Goal: Task Accomplishment & Management: Use online tool/utility

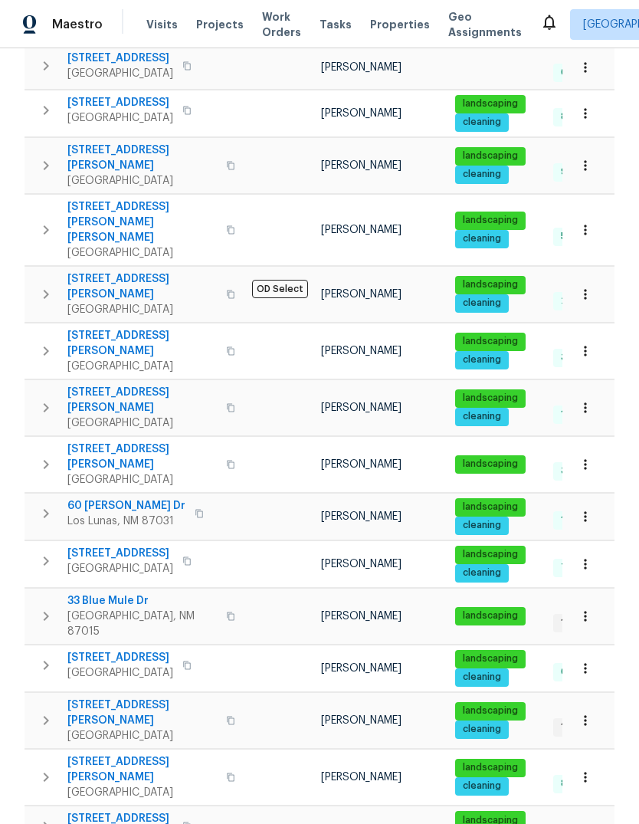
scroll to position [537, 0]
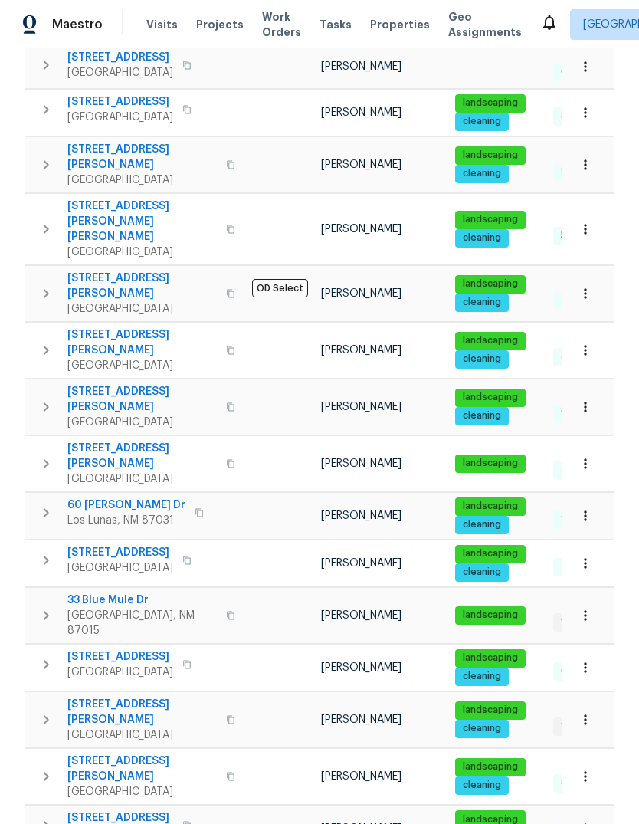
click at [584, 555] on icon "button" at bounding box center [585, 562] width 15 height 15
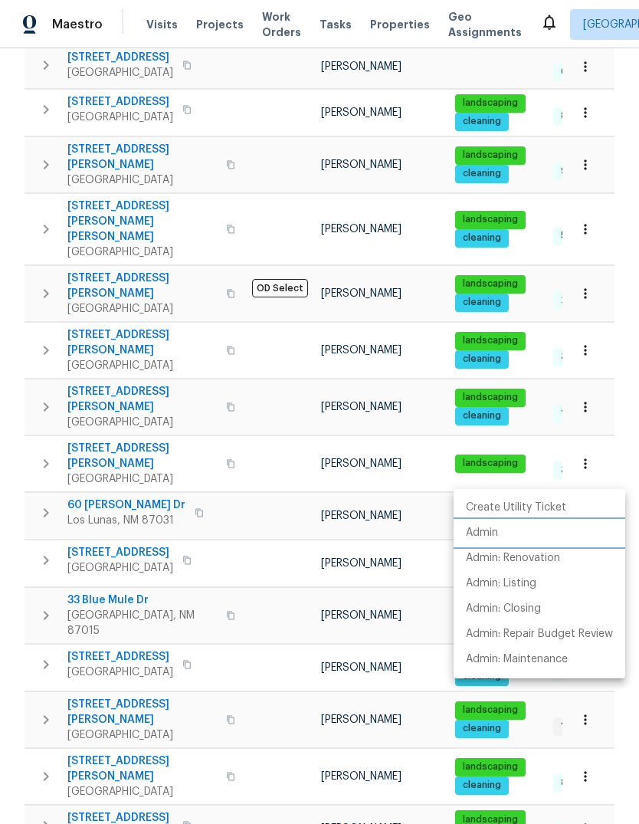
click at [491, 530] on p "Admin" at bounding box center [482, 533] width 32 height 16
click at [254, 469] on div at bounding box center [319, 412] width 639 height 824
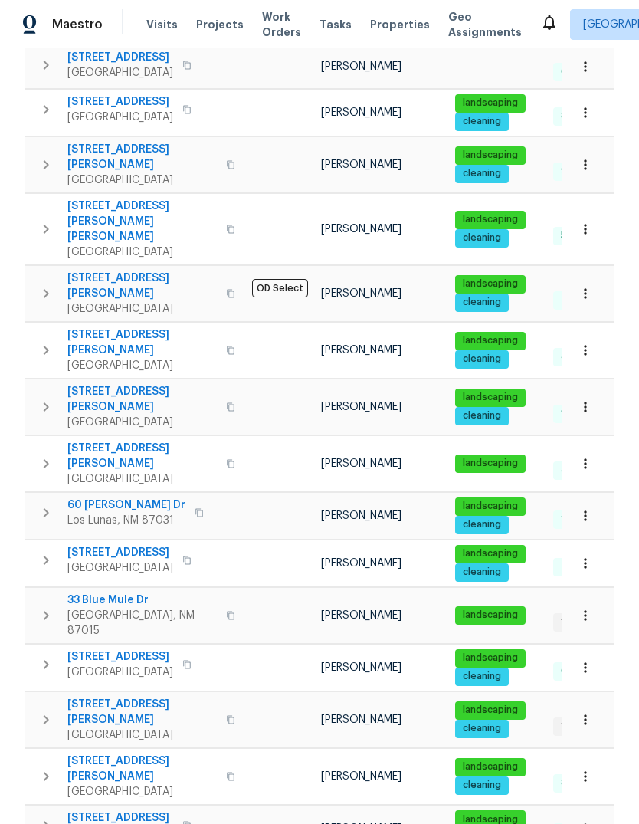
click at [41, 551] on icon "button" at bounding box center [46, 560] width 18 height 18
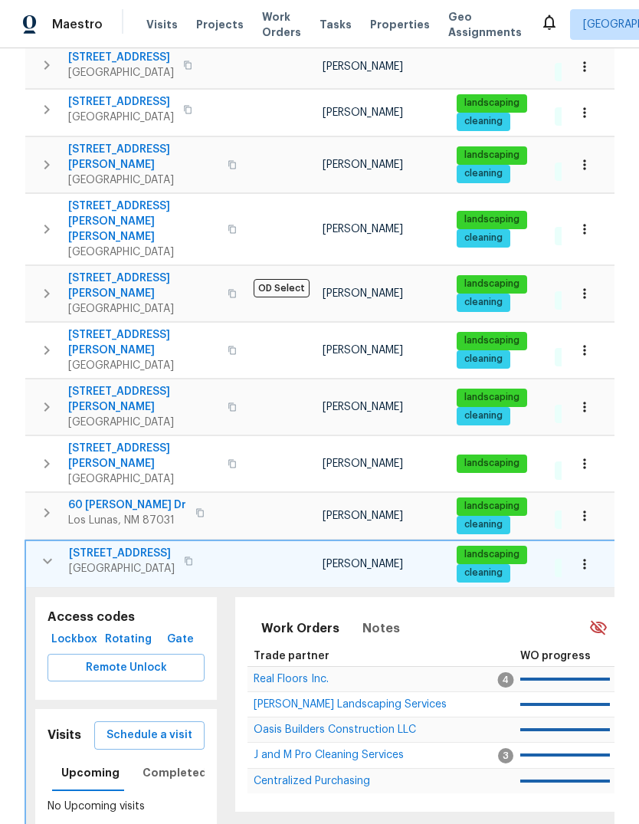
click at [163, 725] on span "Schedule a visit" at bounding box center [149, 734] width 86 height 19
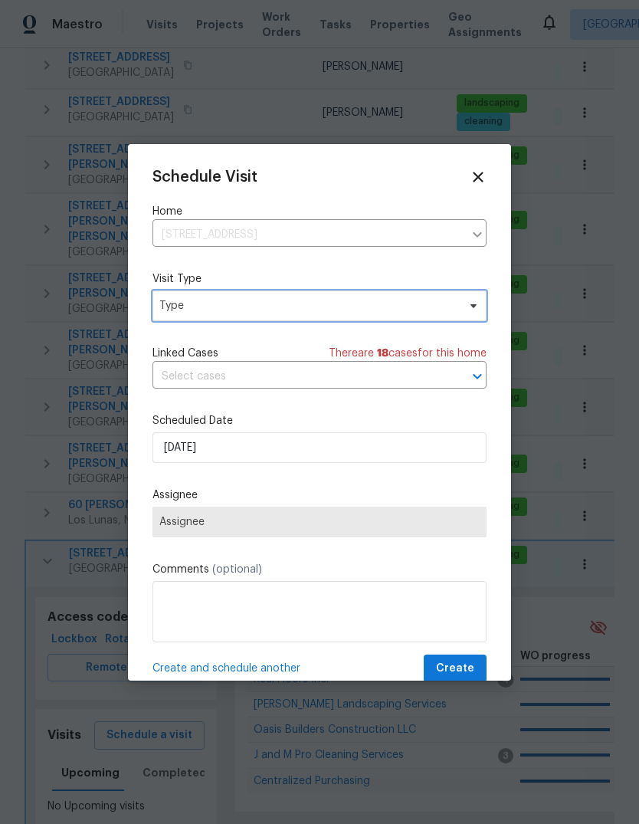
click at [309, 308] on span "Type" at bounding box center [308, 305] width 298 height 15
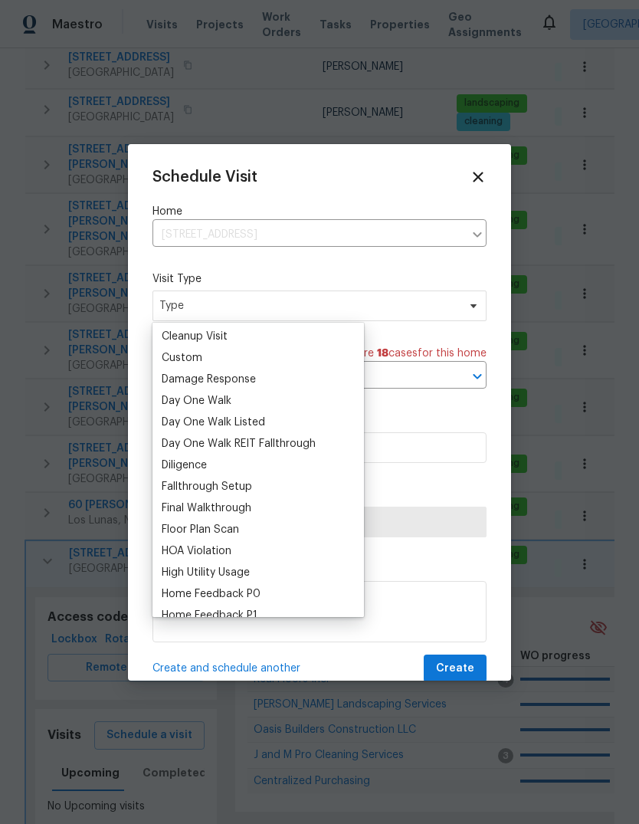
scroll to position [216, 0]
click at [220, 355] on div "Custom" at bounding box center [258, 355] width 202 height 21
click at [249, 355] on div "Custom" at bounding box center [258, 355] width 202 height 21
click at [227, 355] on div "Custom" at bounding box center [258, 355] width 202 height 21
click at [182, 353] on div "Custom" at bounding box center [182, 356] width 41 height 15
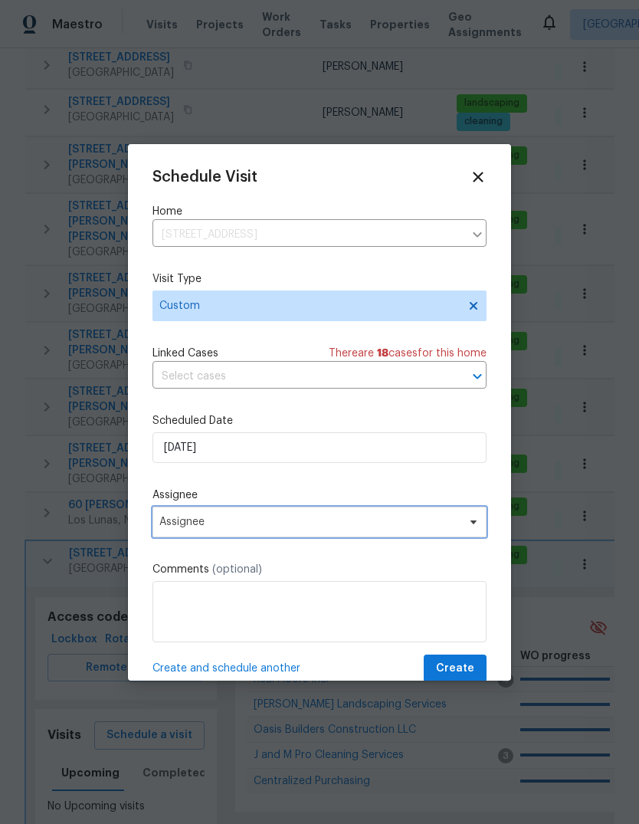
click at [195, 518] on span "Assignee" at bounding box center [319, 521] width 334 height 31
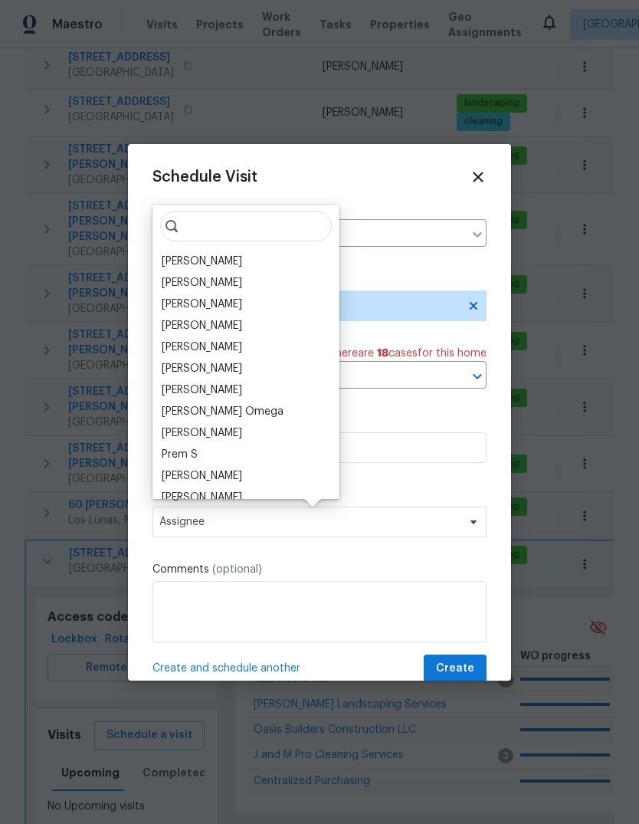
click at [224, 256] on div "[PERSON_NAME]" at bounding box center [202, 261] width 80 height 15
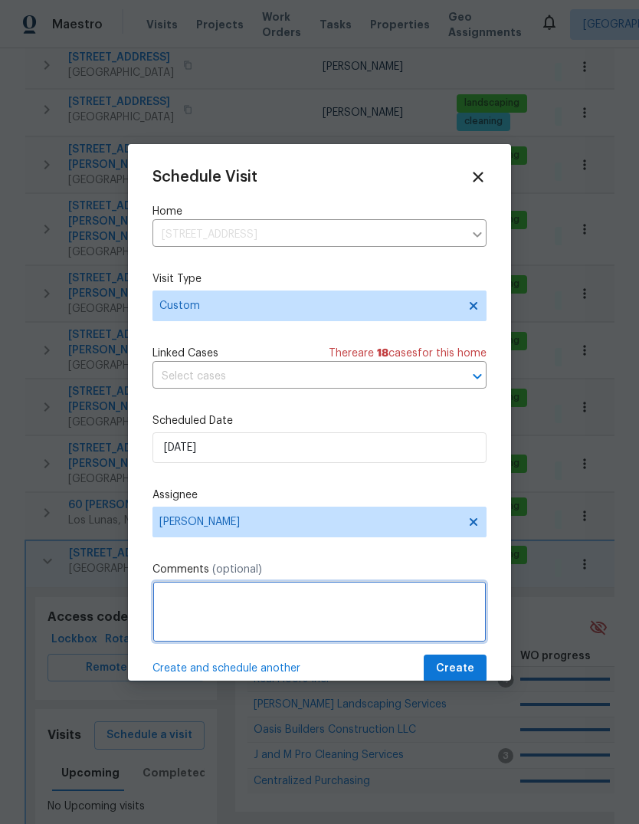
click at [179, 601] on textarea at bounding box center [319, 611] width 334 height 61
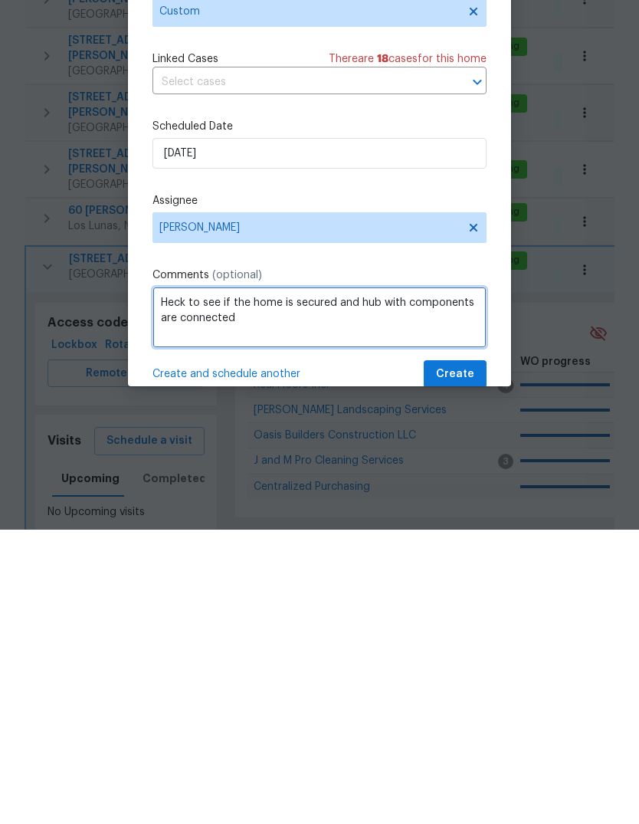
click at [173, 581] on textarea "Heck to see if the home is secured and hub with components are connected" at bounding box center [319, 611] width 334 height 61
click at [182, 581] on textarea "CHeck to see if the home is secured and hub with components are connected" at bounding box center [319, 611] width 334 height 61
click at [179, 581] on textarea "CHeck to see if the home is secured and hub with components are connected" at bounding box center [319, 611] width 334 height 61
click at [178, 581] on textarea "CHeck to see if the home is secured and hub with components are connected" at bounding box center [319, 611] width 334 height 61
type textarea "Check to see if the home is secured and hub with components are connected"
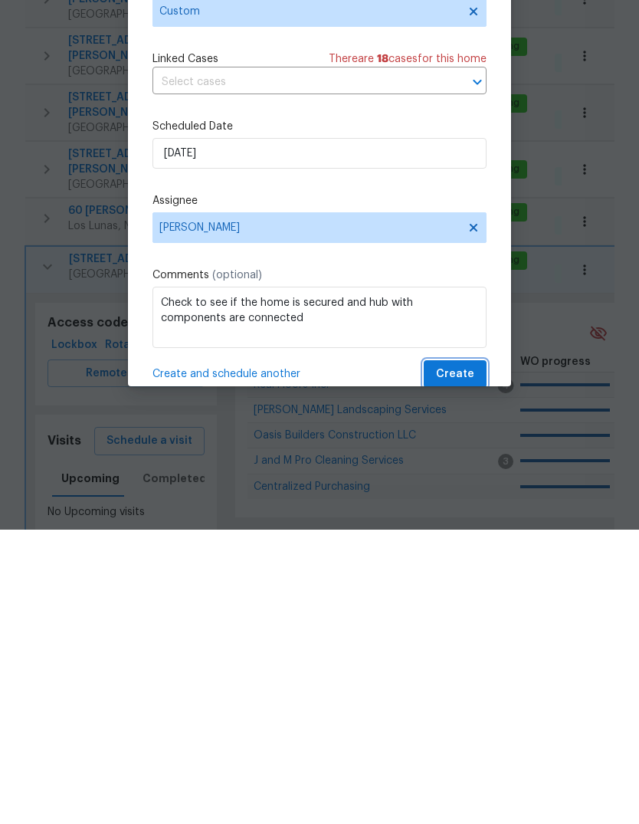
click at [460, 659] on span "Create" at bounding box center [455, 668] width 38 height 19
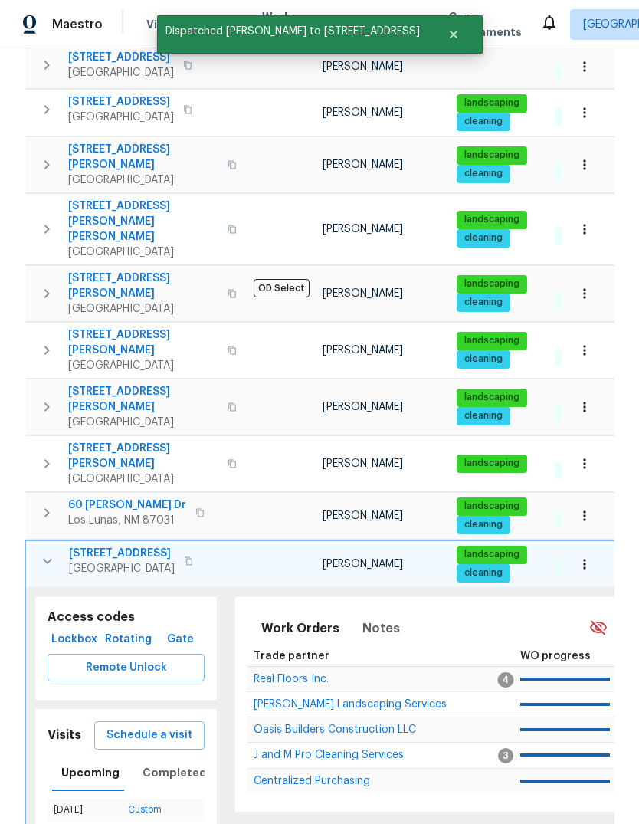
click at [48, 552] on icon "button" at bounding box center [47, 561] width 18 height 18
